Goal: Transaction & Acquisition: Purchase product/service

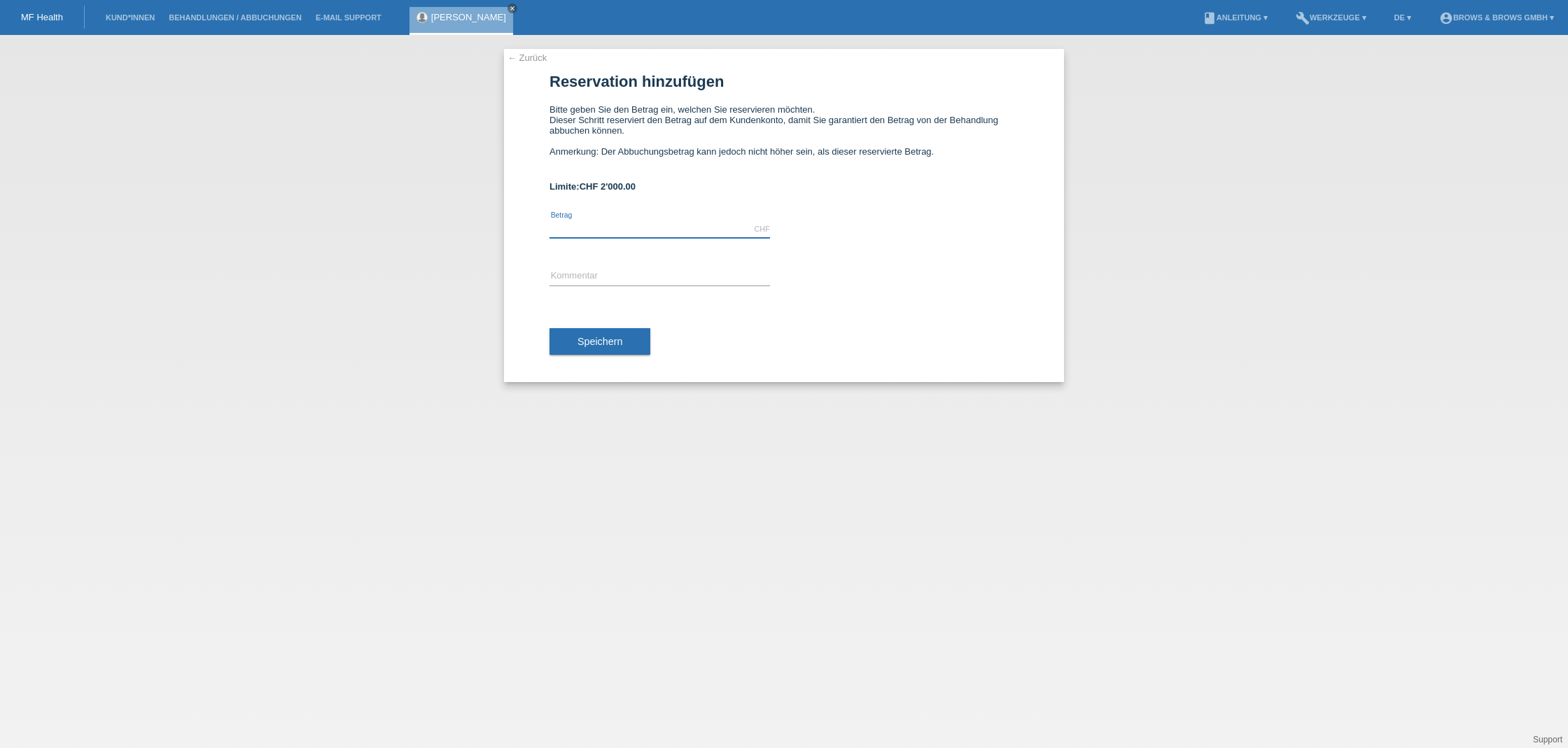
click at [592, 231] on input "text" at bounding box center [660, 230] width 221 height 18
click at [593, 278] on input "text" at bounding box center [660, 277] width 221 height 18
click at [590, 231] on input "499." at bounding box center [660, 230] width 221 height 18
type input "499.00"
click at [585, 283] on input "text" at bounding box center [660, 277] width 221 height 18
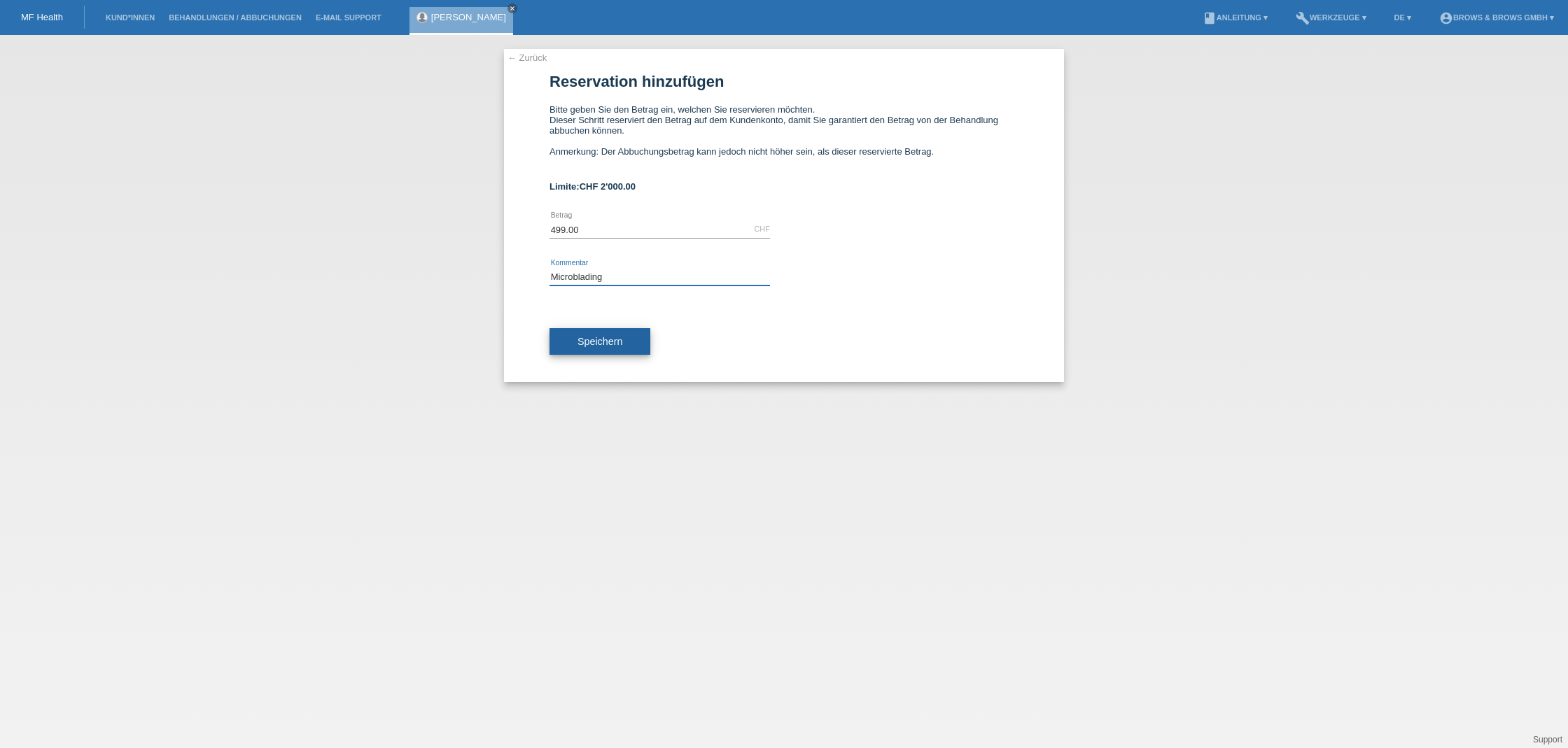
type input "Microblading"
click at [594, 346] on span "Speichern" at bounding box center [600, 341] width 45 height 12
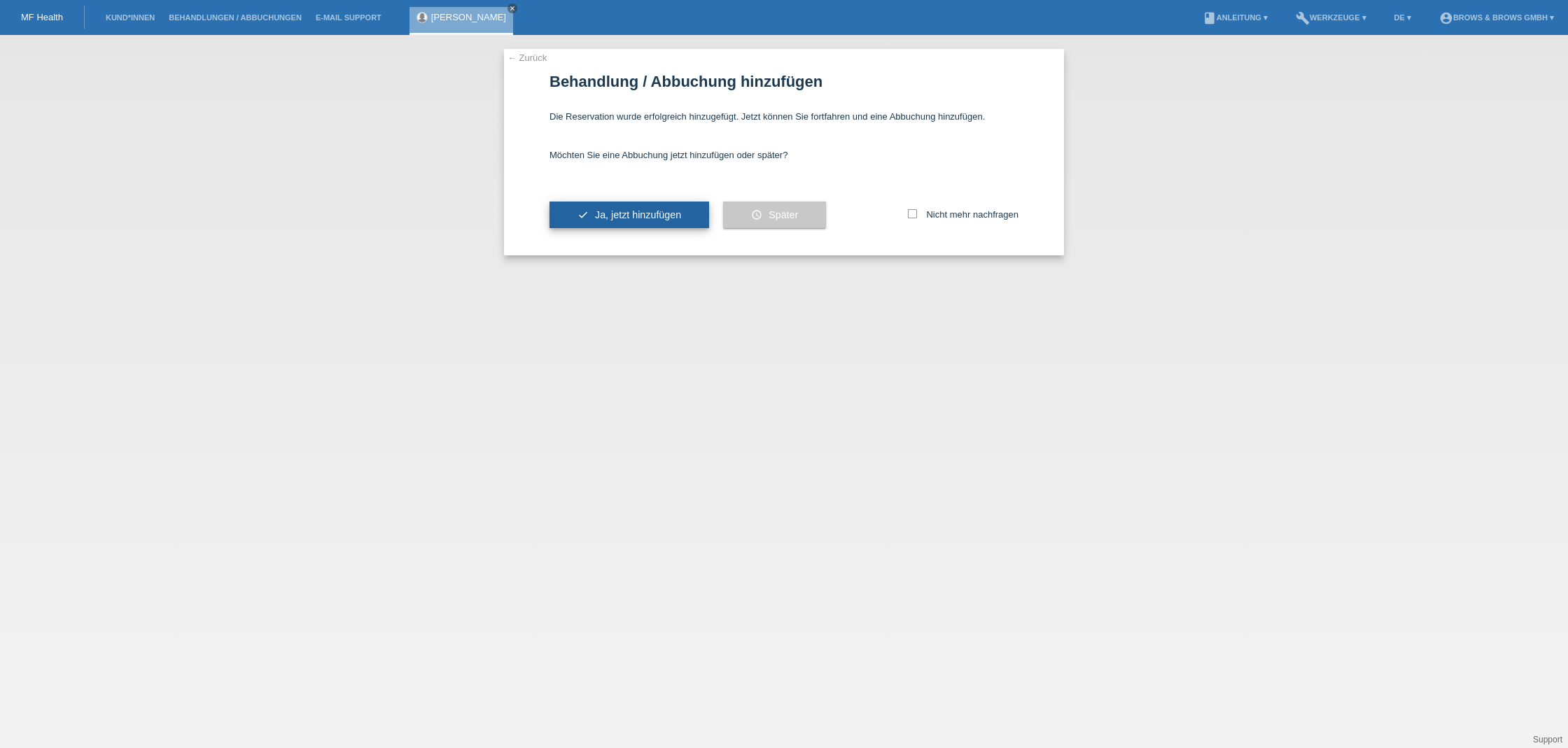
click at [646, 216] on span "Ja, jetzt hinzufügen" at bounding box center [638, 215] width 86 height 12
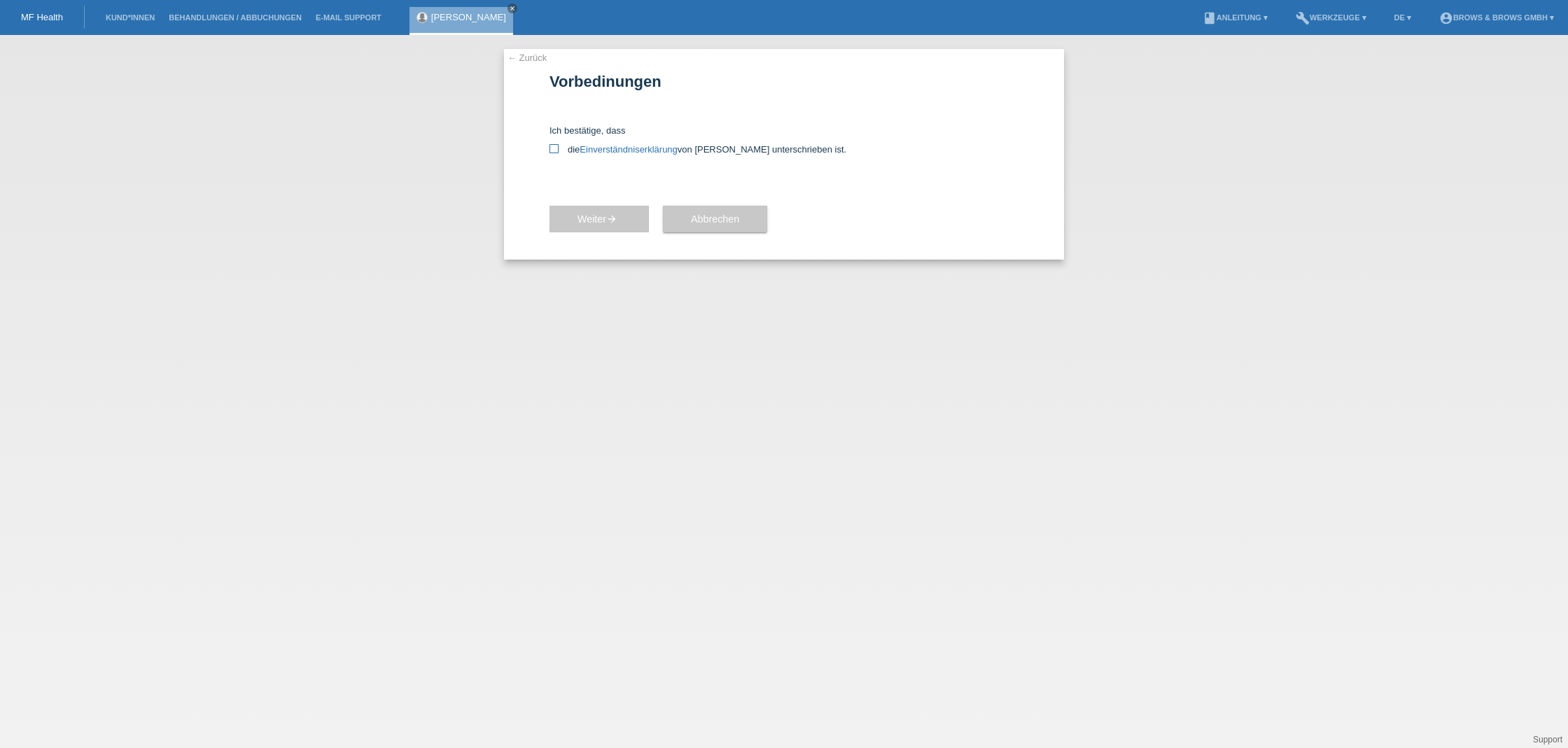
click at [555, 149] on icon at bounding box center [554, 148] width 9 height 9
click at [555, 149] on input "die Einverständniserklärung von der Kundin unterschrieben ist." at bounding box center [554, 148] width 9 height 9
checkbox input "true"
click at [609, 213] on span "Weiter arrow_forward" at bounding box center [599, 219] width 44 height 12
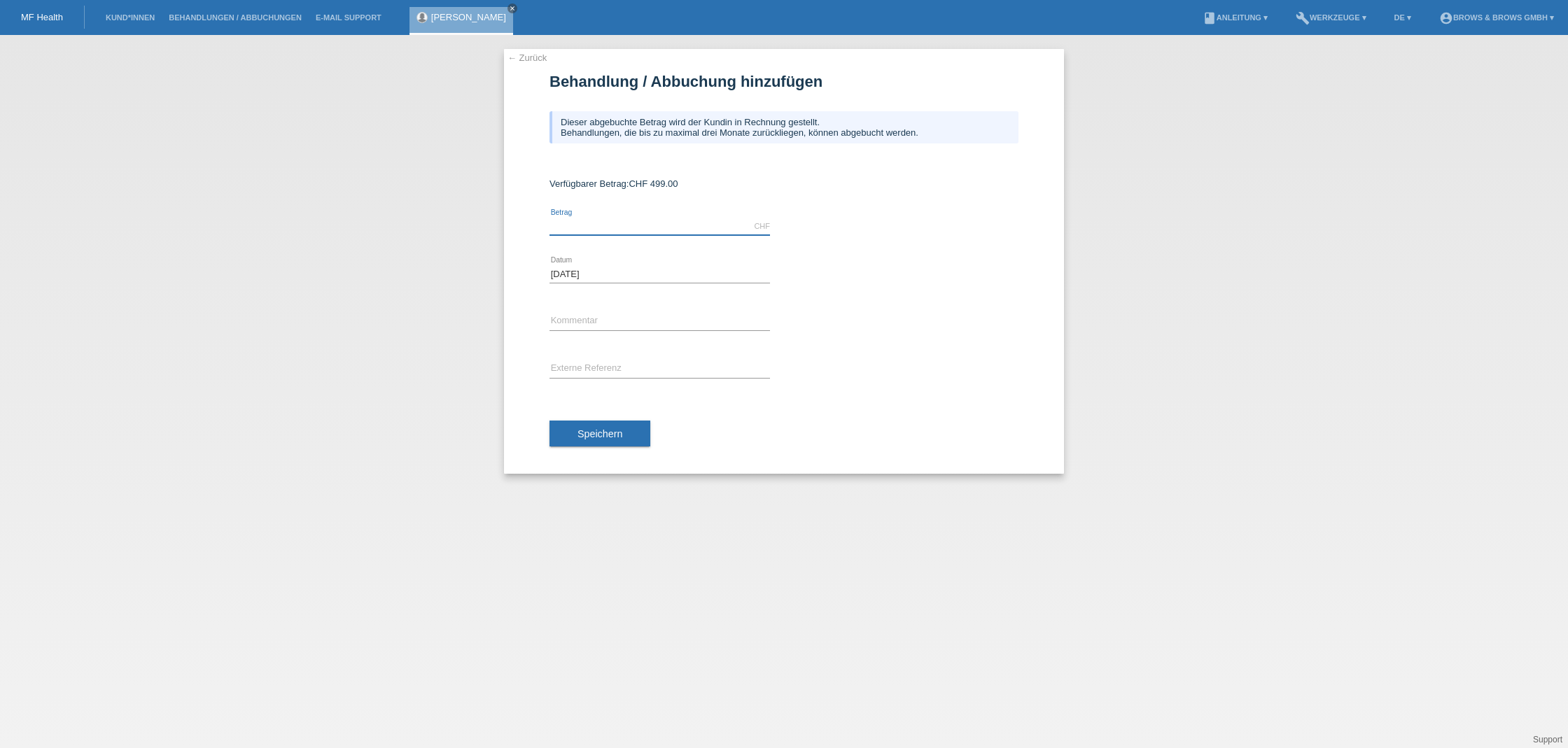
click at [616, 229] on input "text" at bounding box center [660, 227] width 221 height 18
type input "499.00"
click at [616, 323] on input "text" at bounding box center [660, 322] width 221 height 18
type input "Microblading"
click at [604, 432] on span "Speichern" at bounding box center [600, 434] width 45 height 12
